Goal: Task Accomplishment & Management: Manage account settings

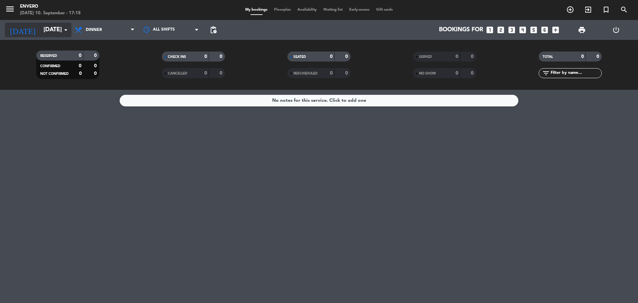
click at [40, 25] on input "[DATE]" at bounding box center [78, 29] width 77 height 13
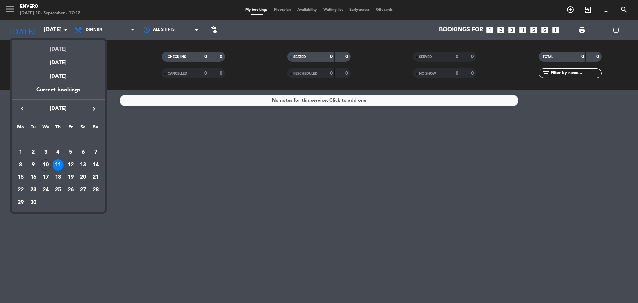
click at [52, 52] on div "[DATE]" at bounding box center [58, 47] width 93 height 14
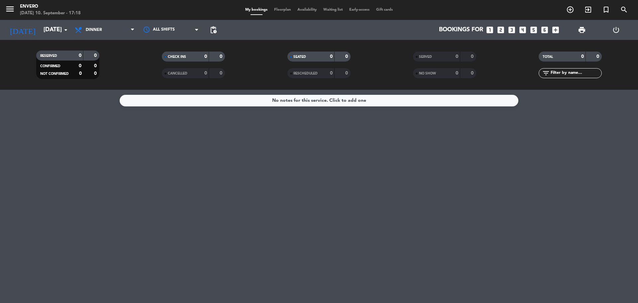
type input "[DATE]"
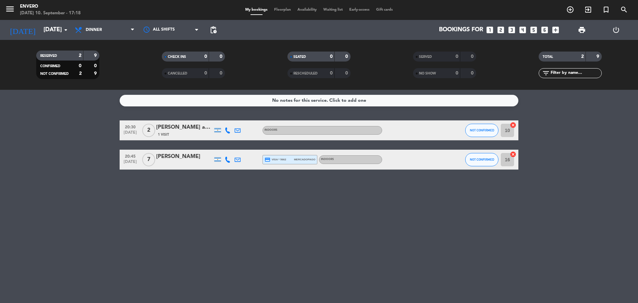
click at [174, 131] on div "[PERSON_NAME] agramunt" at bounding box center [184, 127] width 56 height 9
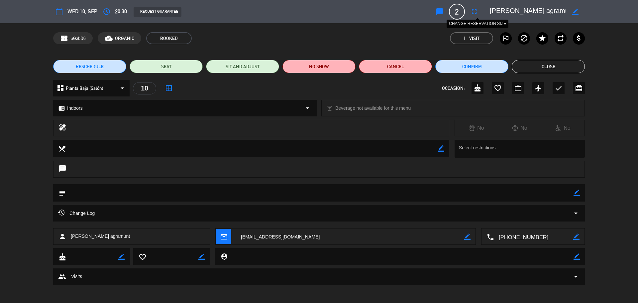
click at [474, 9] on icon "fullscreen" at bounding box center [474, 12] width 8 height 8
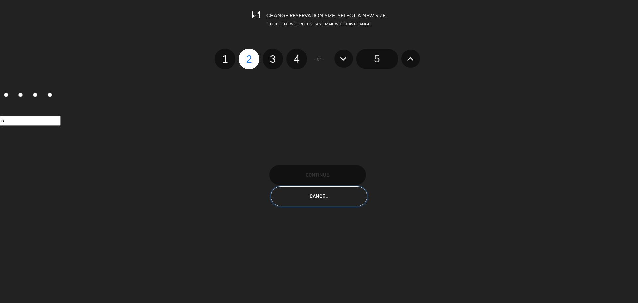
click at [301, 194] on button "Cancel" at bounding box center [319, 196] width 96 height 20
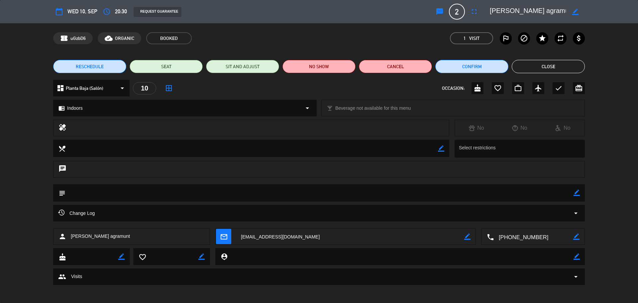
click at [541, 62] on button "Close" at bounding box center [548, 66] width 73 height 13
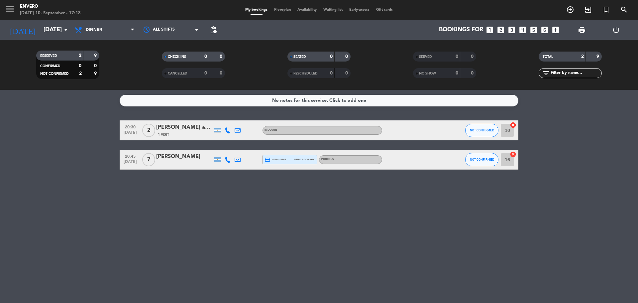
click at [280, 8] on span "Floorplan" at bounding box center [282, 10] width 23 height 4
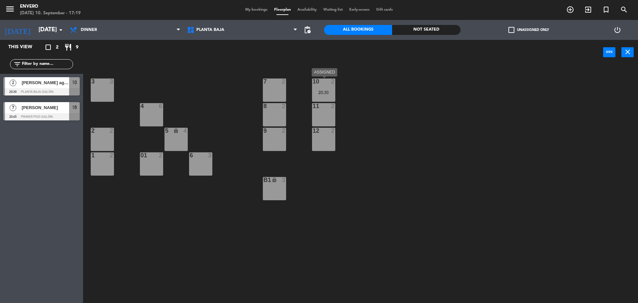
click at [320, 94] on div "20:30" at bounding box center [323, 92] width 23 height 5
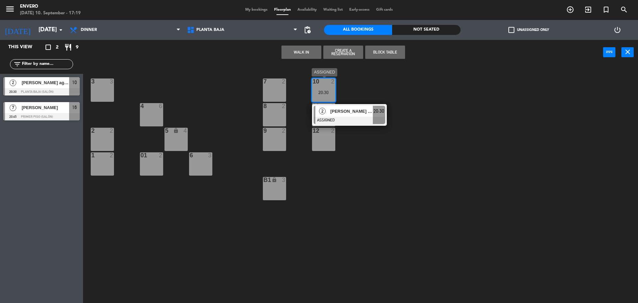
click at [357, 116] on div "[PERSON_NAME] agramunt" at bounding box center [351, 111] width 43 height 11
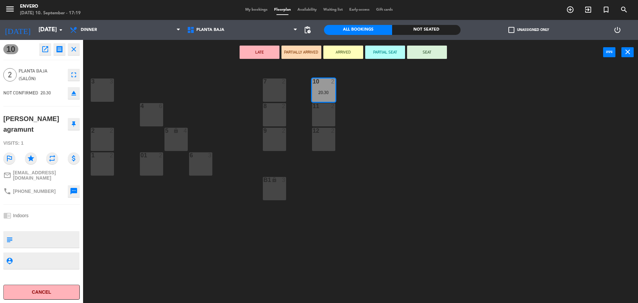
click at [75, 98] on button "eject" at bounding box center [74, 93] width 12 height 12
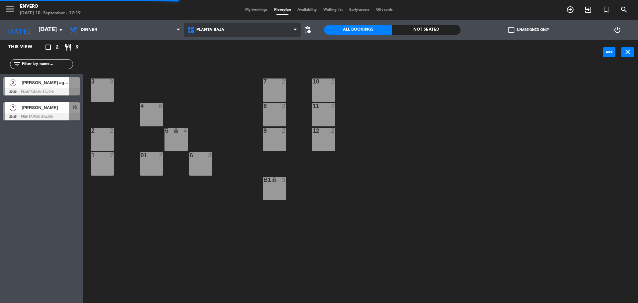
click at [266, 34] on span "Planta Baja" at bounding box center [242, 30] width 117 height 15
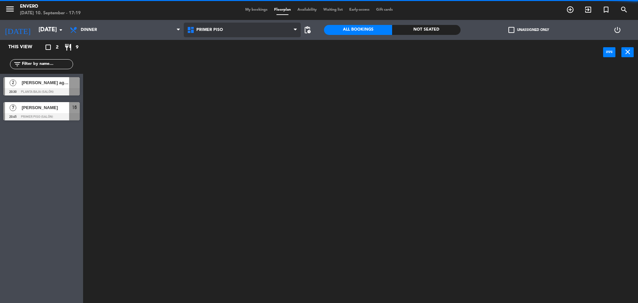
click at [261, 55] on ng-component "menu Envero [DATE] 10. September - 17:19 My bookings Floorplan Availability Wai…" at bounding box center [319, 152] width 638 height 304
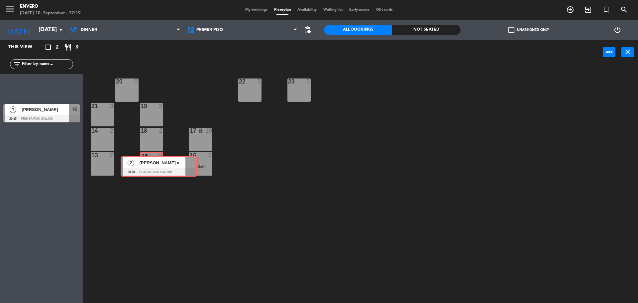
drag, startPoint x: 34, startPoint y: 82, endPoint x: 151, endPoint y: 162, distance: 141.8
click at [151, 162] on div "This view crop_square 2 restaurant 9 filter_list 2 [PERSON_NAME] agramunt 20:30…" at bounding box center [319, 172] width 638 height 264
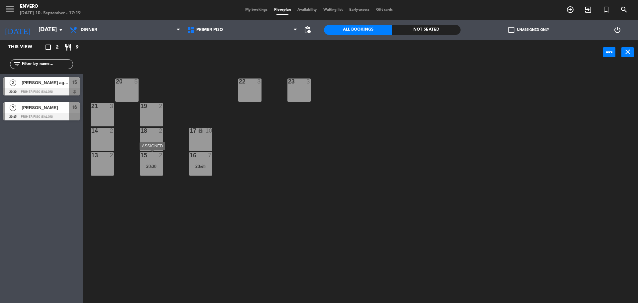
click at [151, 164] on div "20:30" at bounding box center [151, 166] width 23 height 5
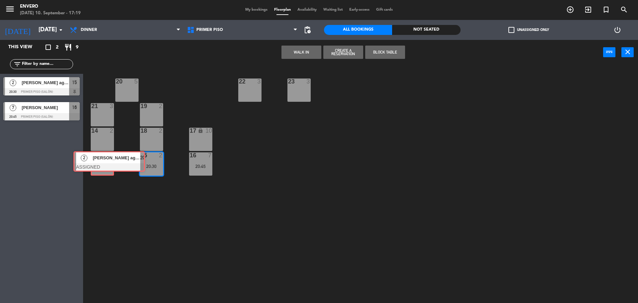
drag, startPoint x: 177, startPoint y: 186, endPoint x: 109, endPoint y: 158, distance: 73.6
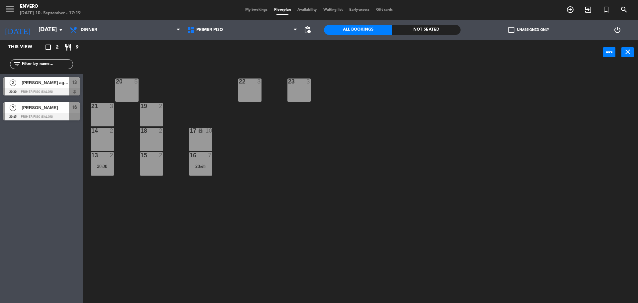
click at [43, 112] on div "[PERSON_NAME]" at bounding box center [45, 107] width 48 height 11
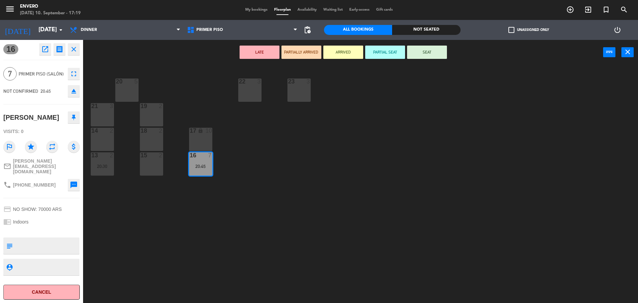
click at [74, 112] on button at bounding box center [74, 117] width 12 height 12
click at [76, 45] on button "close" at bounding box center [74, 49] width 12 height 12
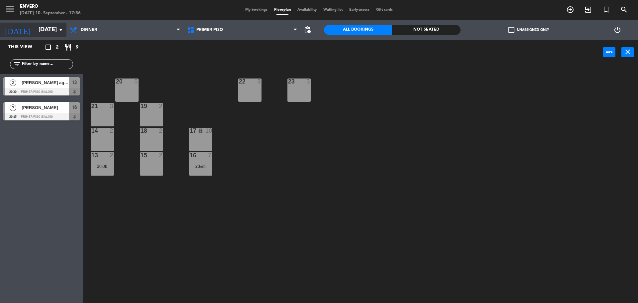
click at [49, 30] on input "[DATE]" at bounding box center [73, 29] width 77 height 13
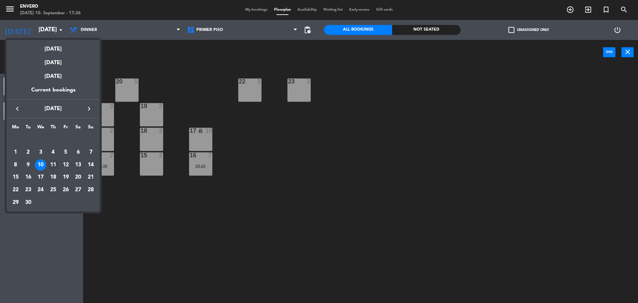
click at [52, 160] on div "11" at bounding box center [53, 164] width 11 height 11
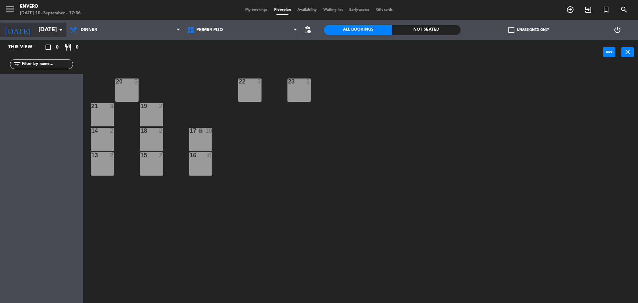
click at [50, 25] on input "[DATE]" at bounding box center [73, 29] width 77 height 13
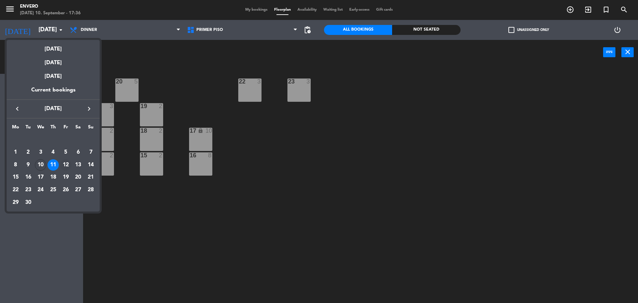
click at [68, 164] on div "12" at bounding box center [65, 164] width 11 height 11
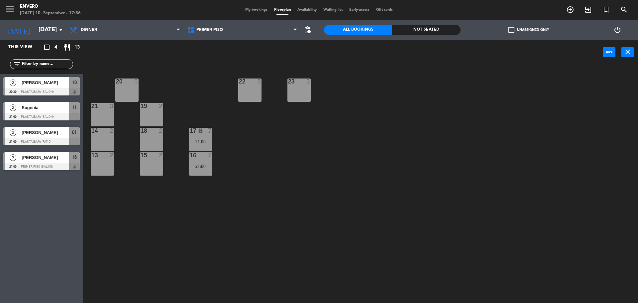
click at [40, 108] on span "Eugenia" at bounding box center [46, 107] width 48 height 7
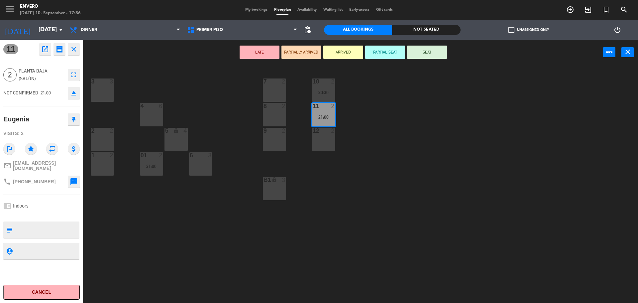
click at [74, 119] on icon at bounding box center [74, 119] width 4 height 6
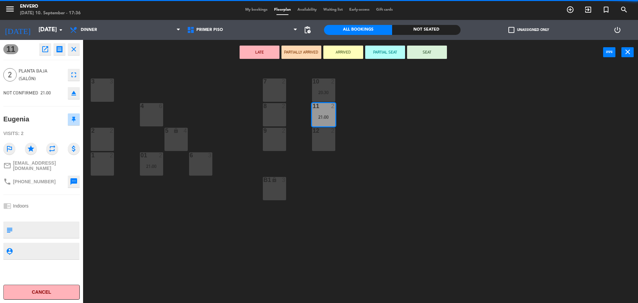
click at [74, 50] on icon "close" at bounding box center [74, 49] width 8 height 8
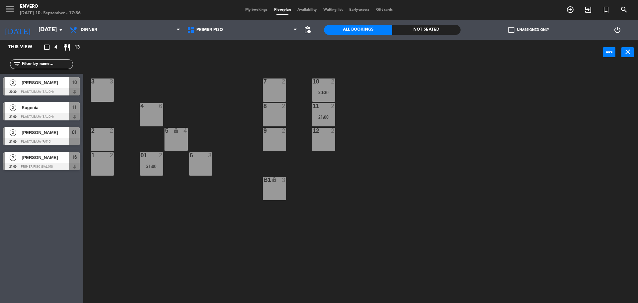
click at [44, 138] on div "[PERSON_NAME]" at bounding box center [45, 132] width 48 height 11
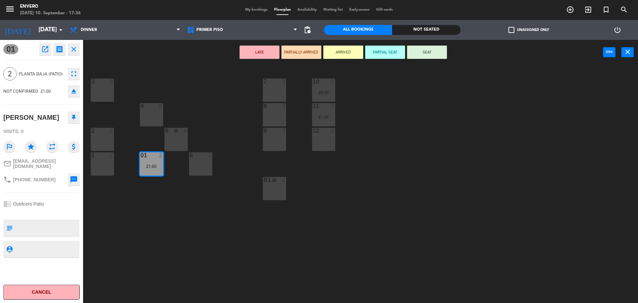
click at [74, 111] on div "[PERSON_NAME]" at bounding box center [41, 117] width 76 height 17
click at [75, 49] on icon "close" at bounding box center [74, 49] width 8 height 8
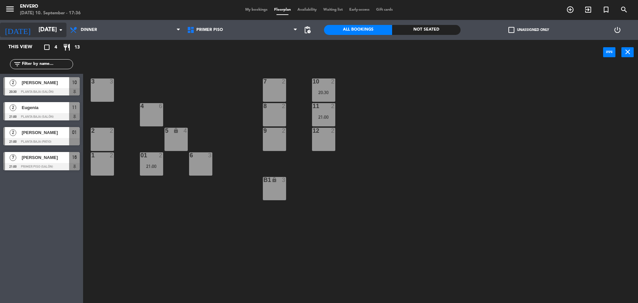
click at [44, 33] on input "[DATE]" at bounding box center [73, 29] width 77 height 13
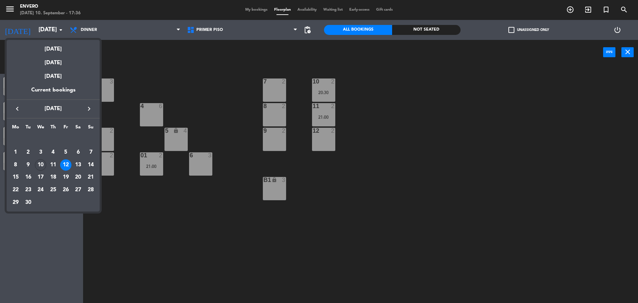
click at [86, 110] on icon "keyboard_arrow_right" at bounding box center [89, 109] width 8 height 8
click at [19, 108] on icon "keyboard_arrow_left" at bounding box center [17, 109] width 8 height 8
click at [75, 162] on div "13" at bounding box center [77, 164] width 11 height 11
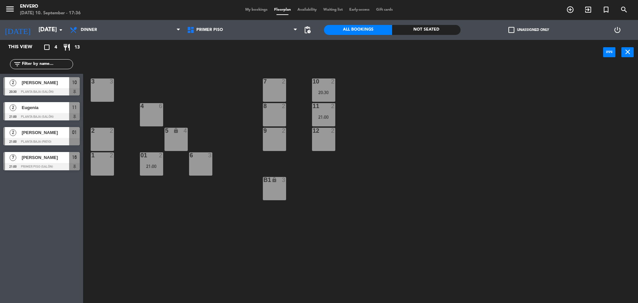
type input "[DATE]"
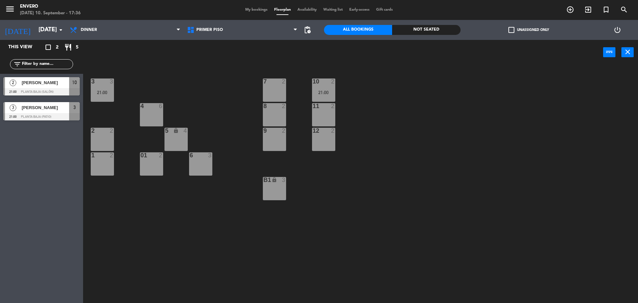
click at [50, 86] on span "[PERSON_NAME]" at bounding box center [46, 82] width 48 height 7
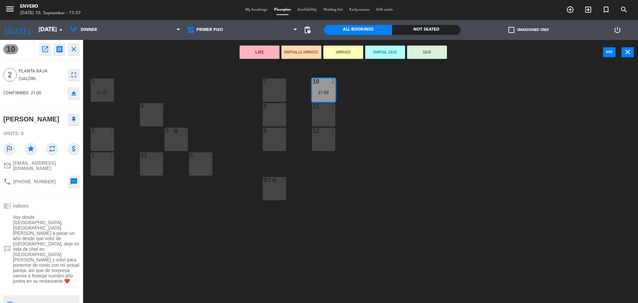
click at [70, 117] on button at bounding box center [74, 119] width 12 height 12
click at [72, 53] on button "close" at bounding box center [74, 49] width 12 height 12
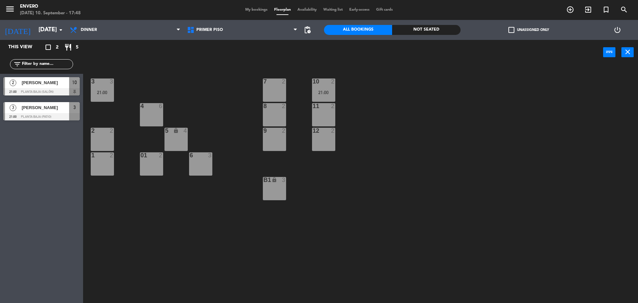
click at [396, 130] on div "3 3 21:00 7 2 10 2 21:00 4 6 8 2 11 2 2 2 5 lock 4 9 2 12 2 1 2 6 3 01 2 B1 loc…" at bounding box center [363, 185] width 549 height 238
